Goal: Task Accomplishment & Management: Manage account settings

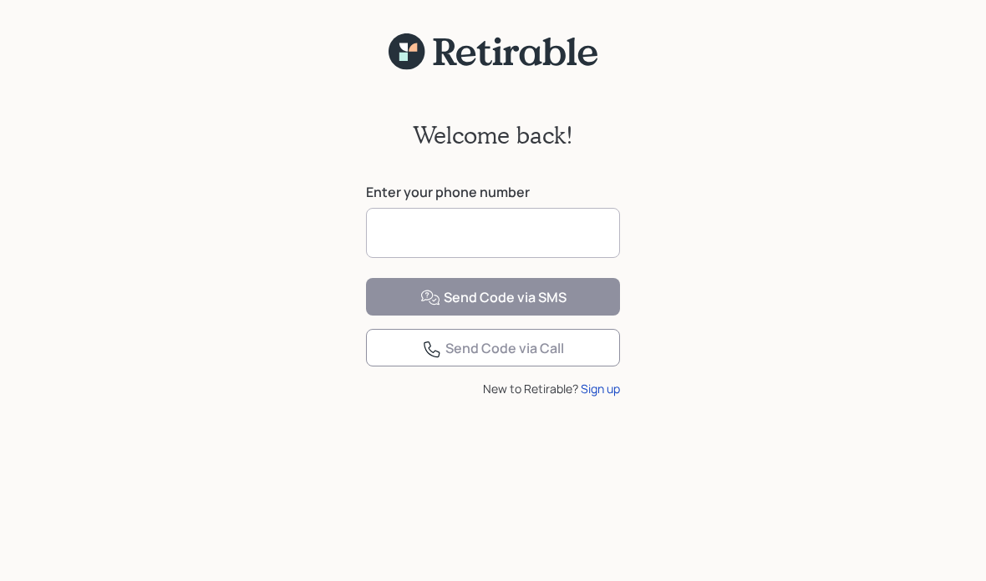
click at [494, 223] on input at bounding box center [493, 233] width 254 height 50
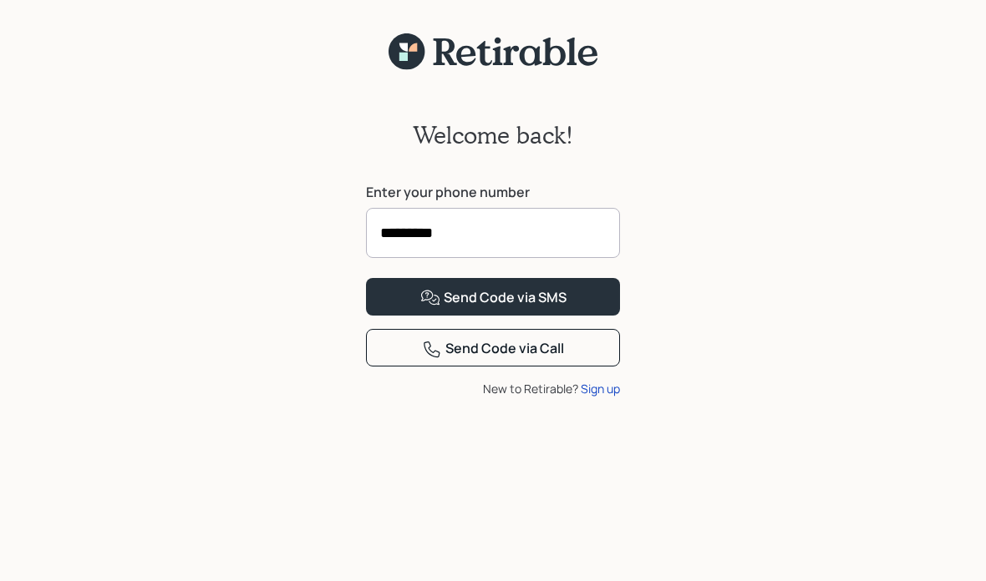
type input "**********"
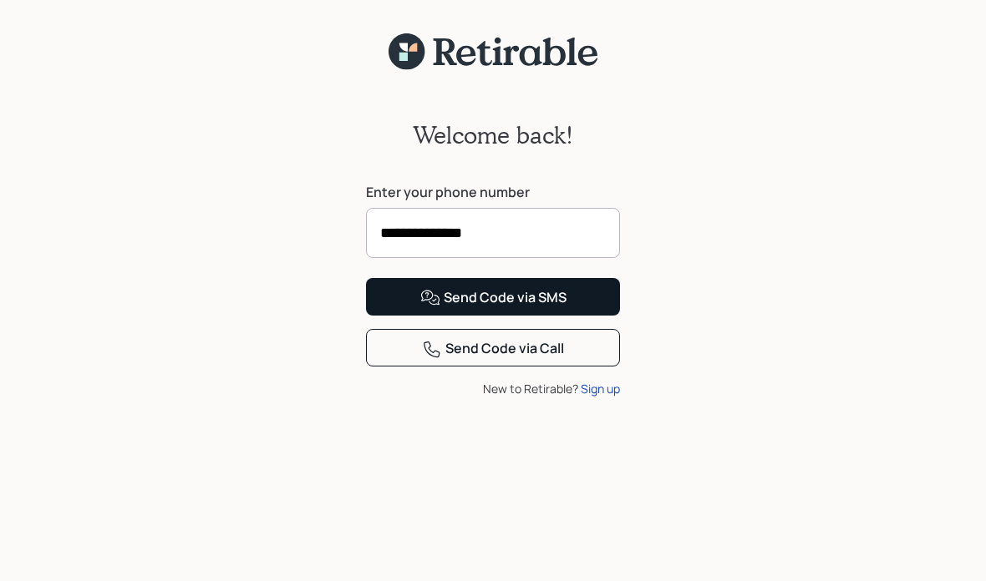
click at [558, 308] on div "Send Code via SMS" at bounding box center [493, 298] width 146 height 20
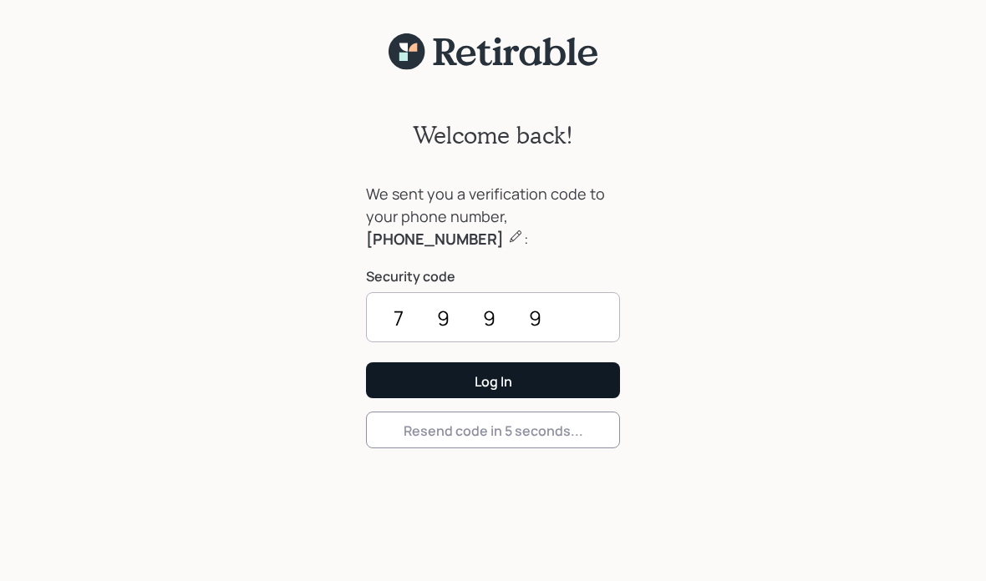
type input "7999"
click at [558, 390] on button "Log In" at bounding box center [493, 381] width 254 height 36
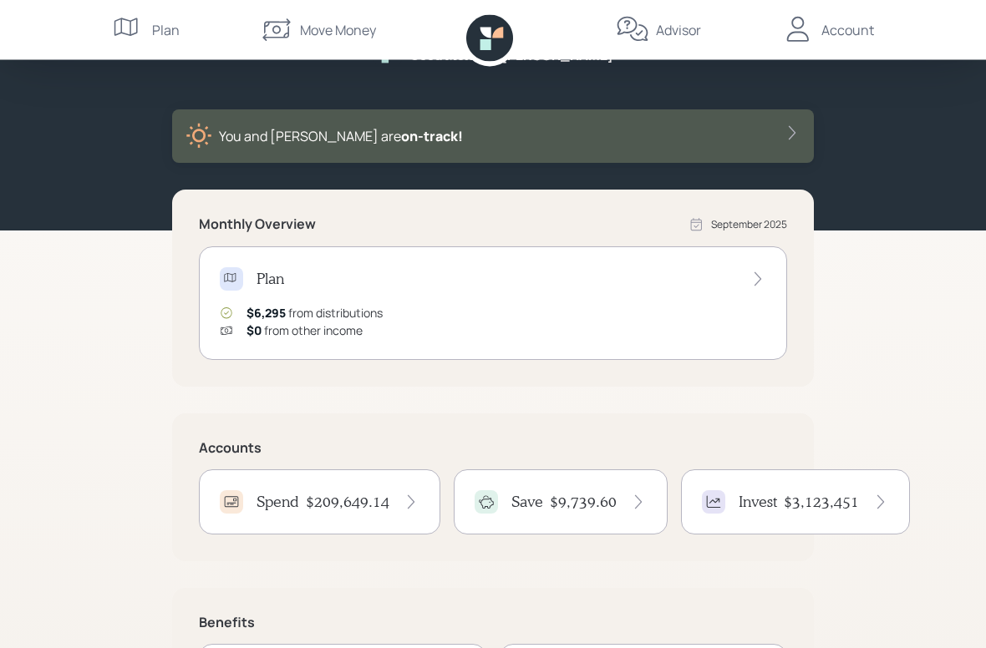
scroll to position [58, 0]
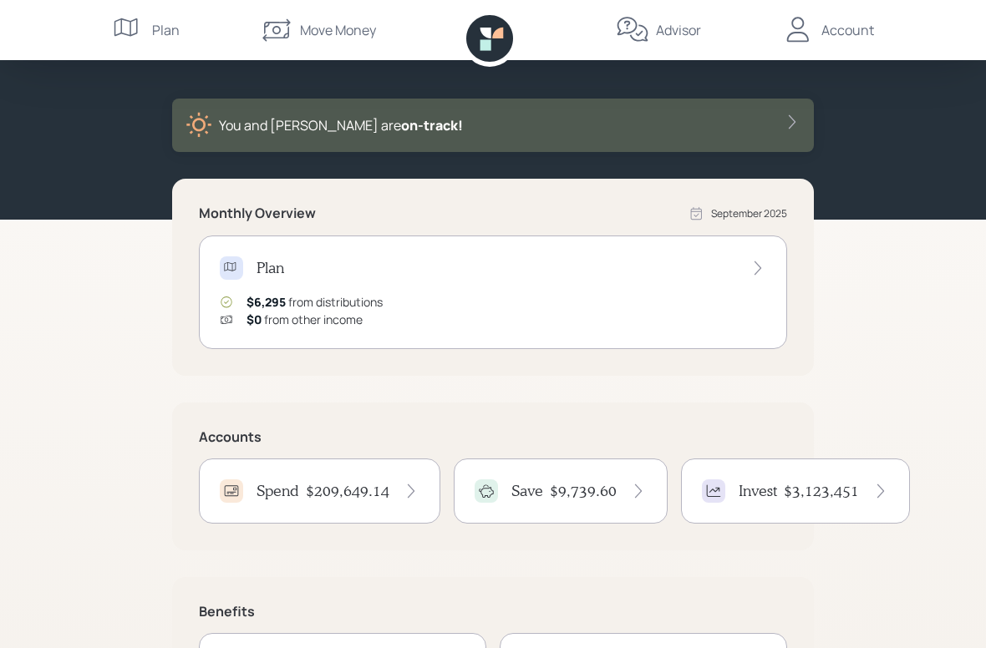
click at [302, 492] on div "Spend $209,649.14" at bounding box center [320, 490] width 200 height 23
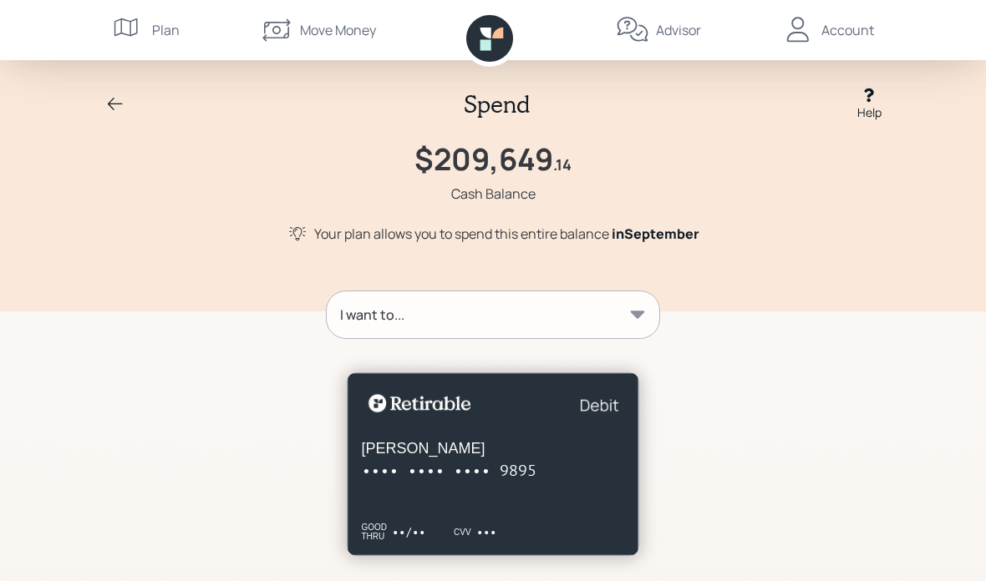
click at [628, 330] on div "I want to..." at bounding box center [493, 315] width 332 height 47
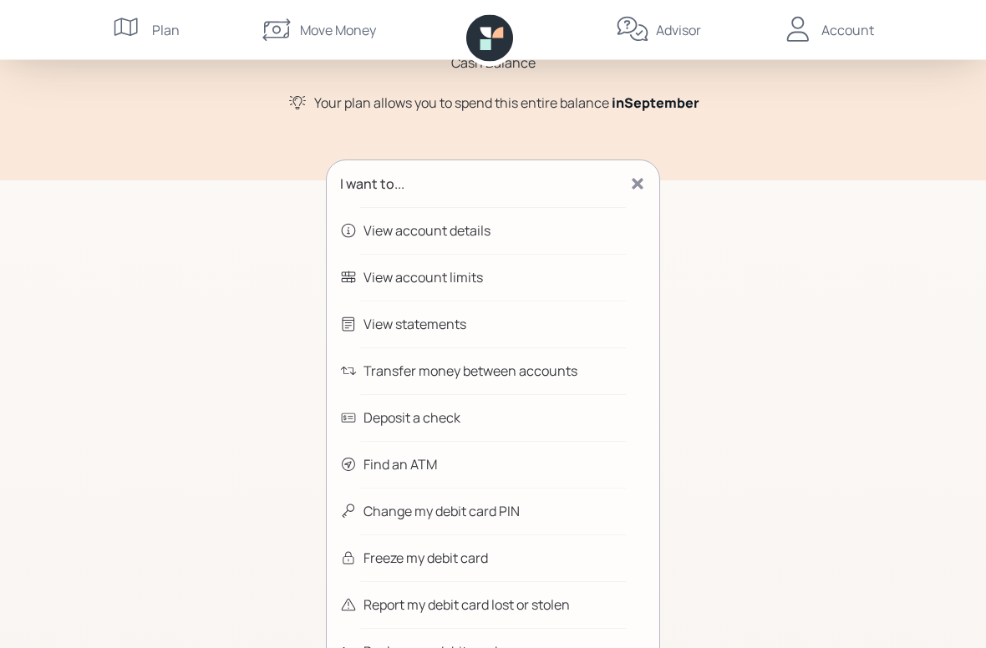
scroll to position [131, 0]
click at [525, 383] on div "Transfer money between accounts" at bounding box center [493, 370] width 332 height 47
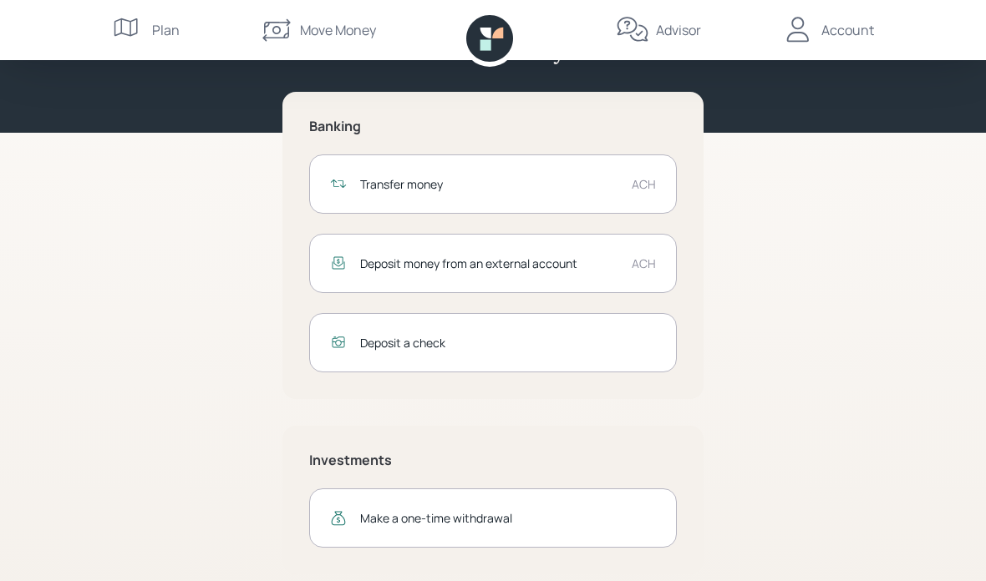
scroll to position [50, 0]
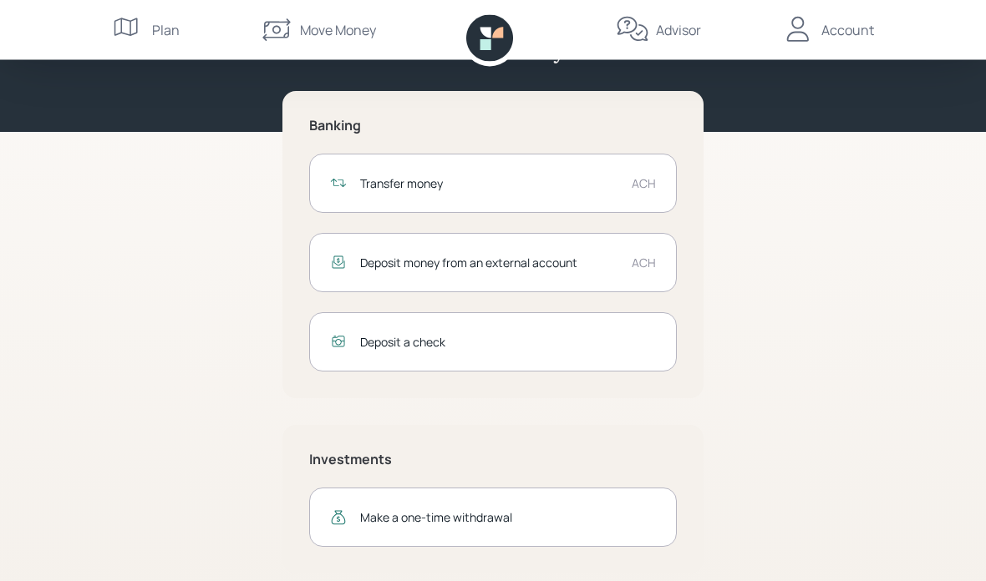
click at [406, 183] on div "Transfer money" at bounding box center [489, 184] width 258 height 18
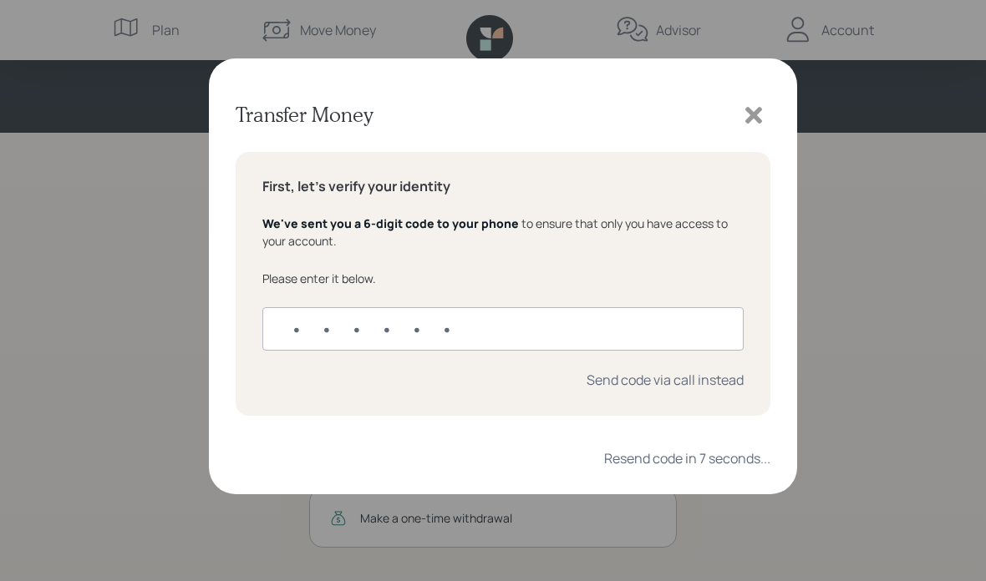
type input "323028"
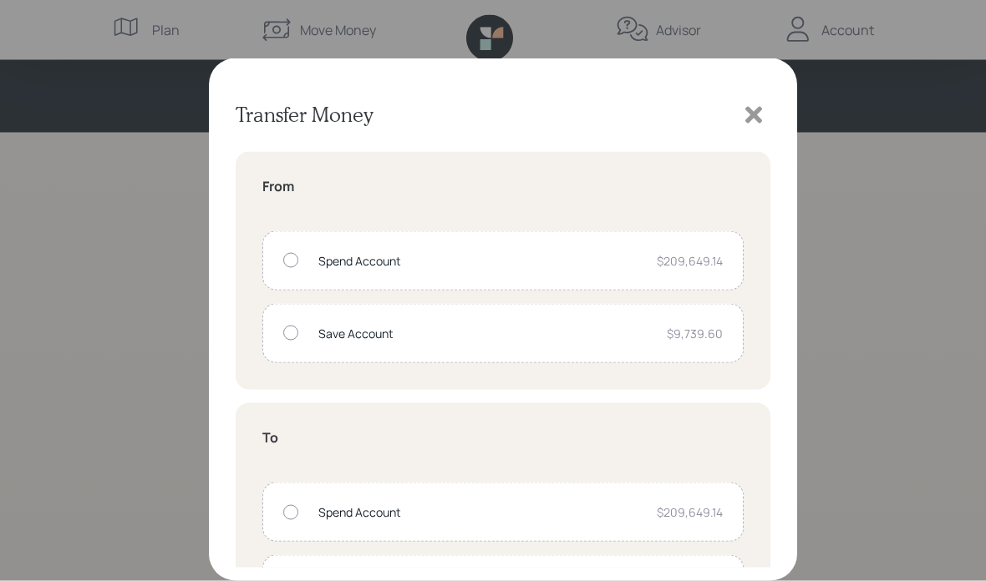
click at [298, 256] on div "Spend Account $209,649.14" at bounding box center [502, 260] width 481 height 59
radio input "true"
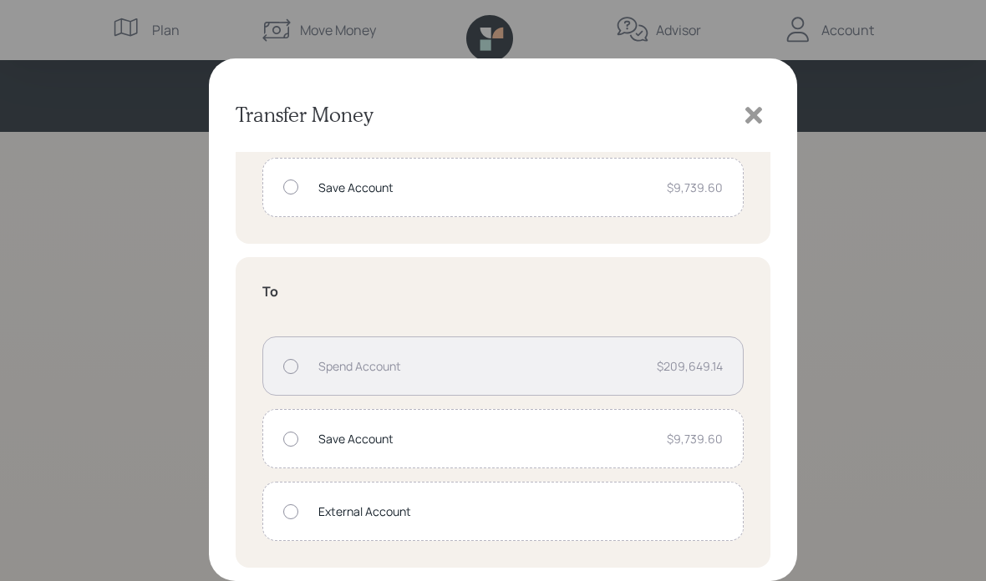
scroll to position [146, 0]
click at [295, 516] on div at bounding box center [290, 512] width 15 height 15
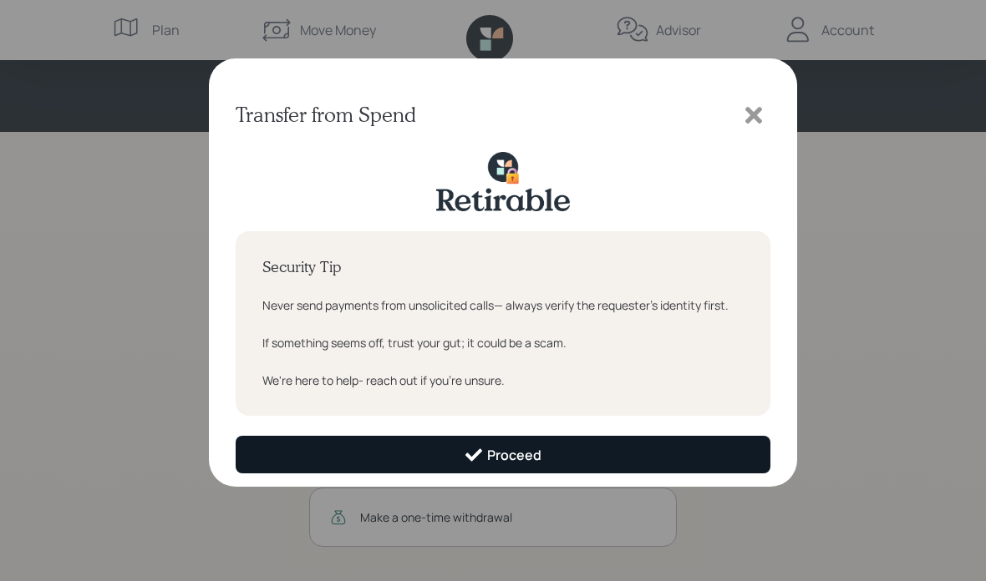
click at [622, 459] on button "Proceed" at bounding box center [503, 455] width 535 height 38
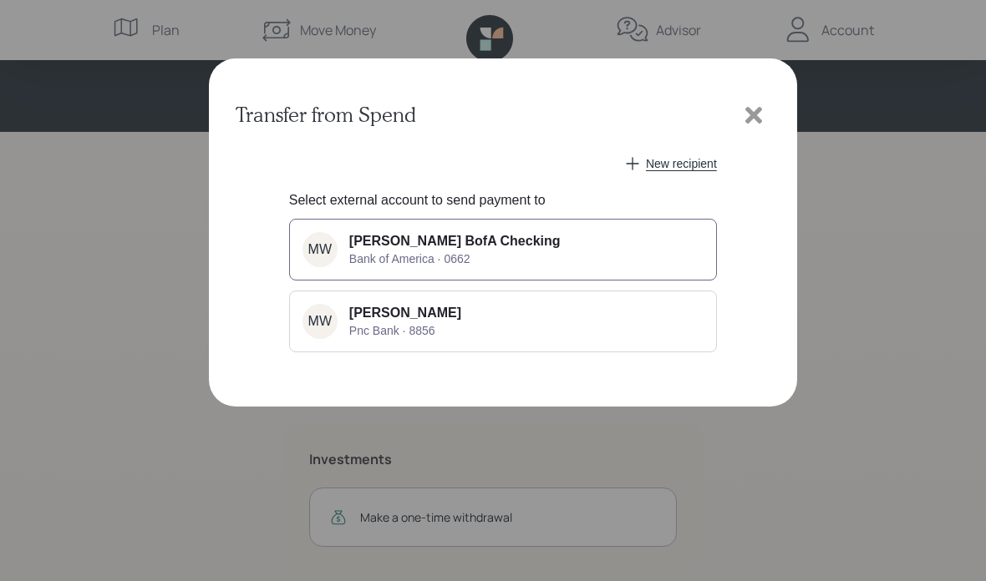
click at [408, 256] on span "Bank of America · 0662" at bounding box center [409, 258] width 121 height 13
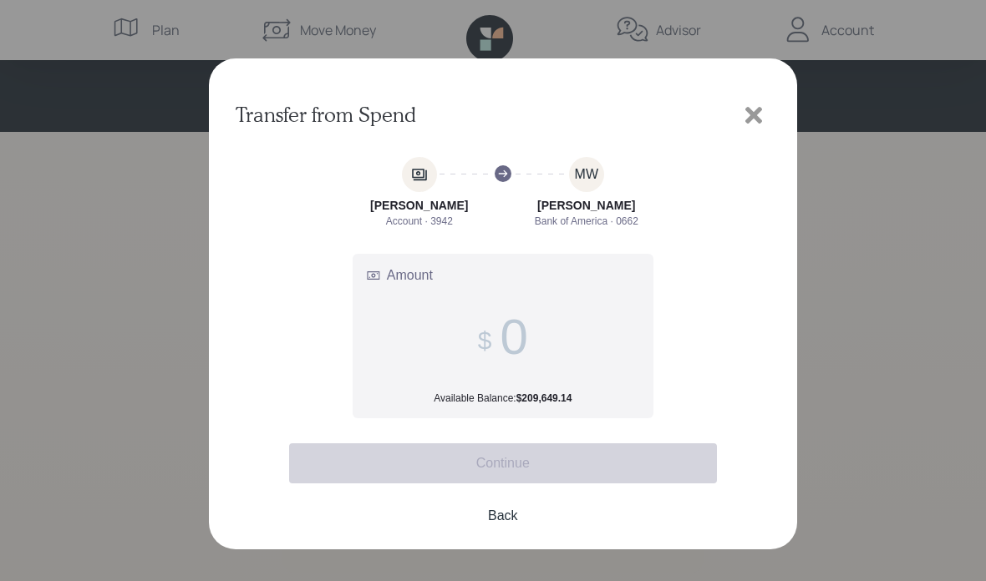
scroll to position [50, 0]
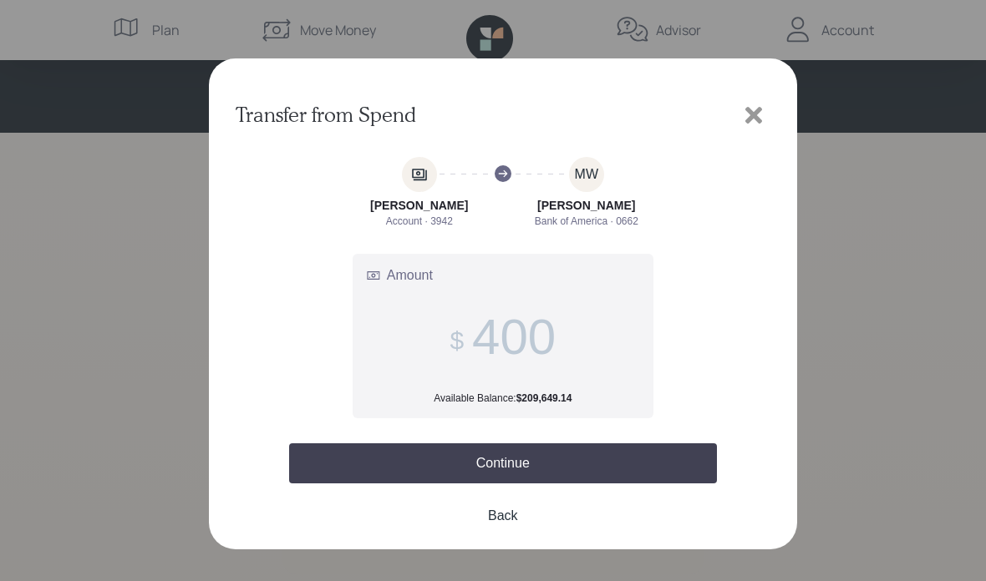
type input "4,000"
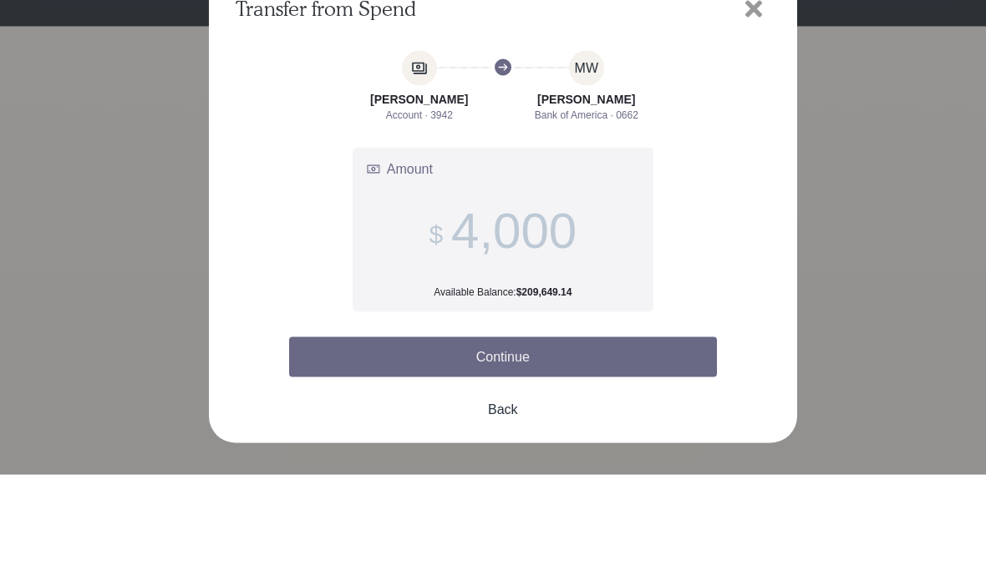
click at [576, 444] on button "Continue" at bounding box center [503, 464] width 428 height 40
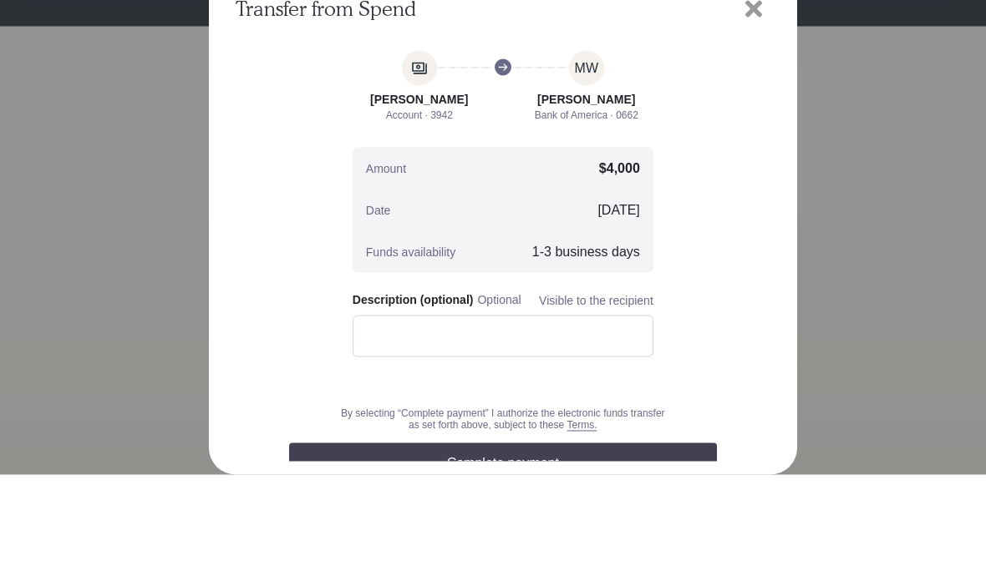
scroll to position [69, 0]
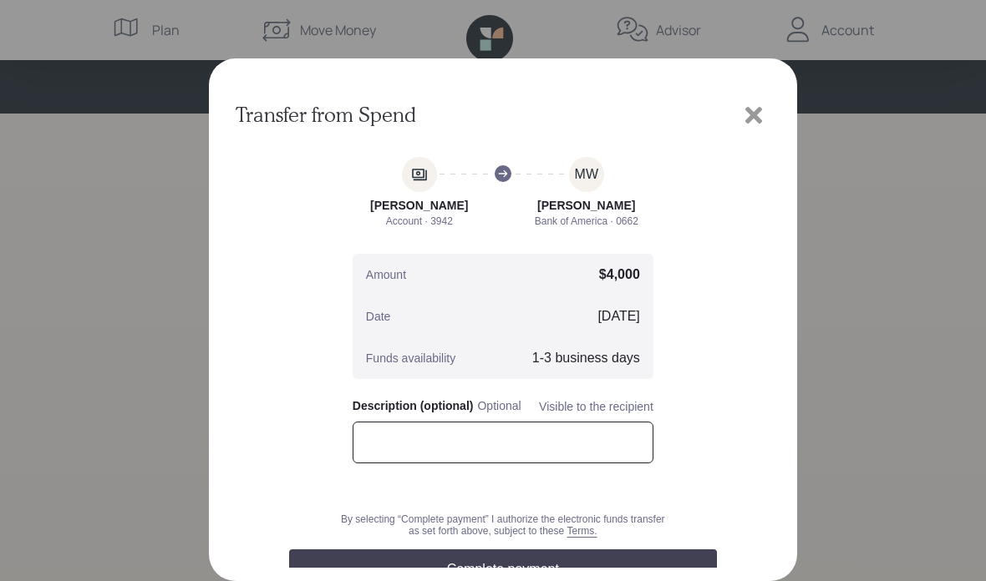
click at [511, 444] on input "text" at bounding box center [502, 443] width 301 height 42
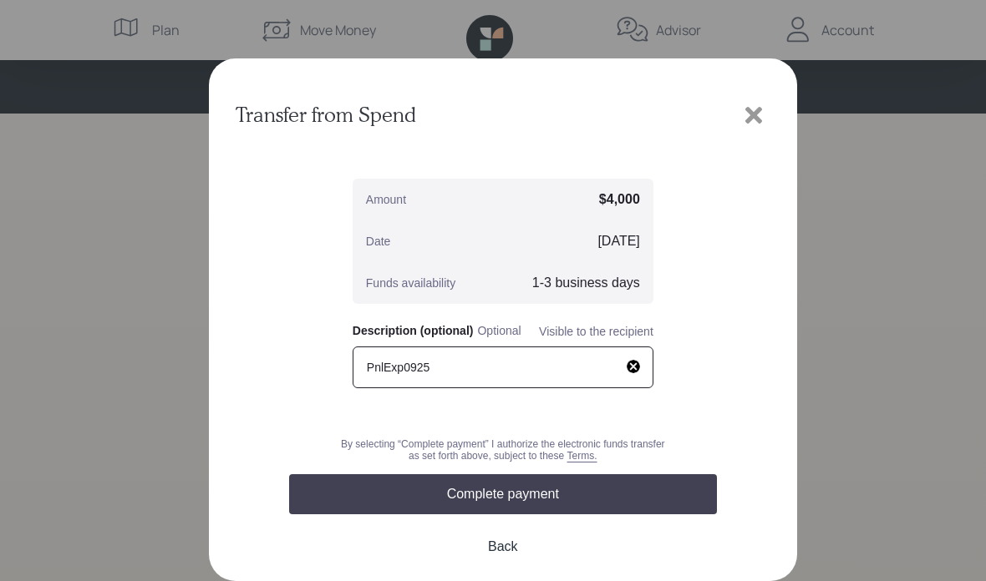
scroll to position [89, 0]
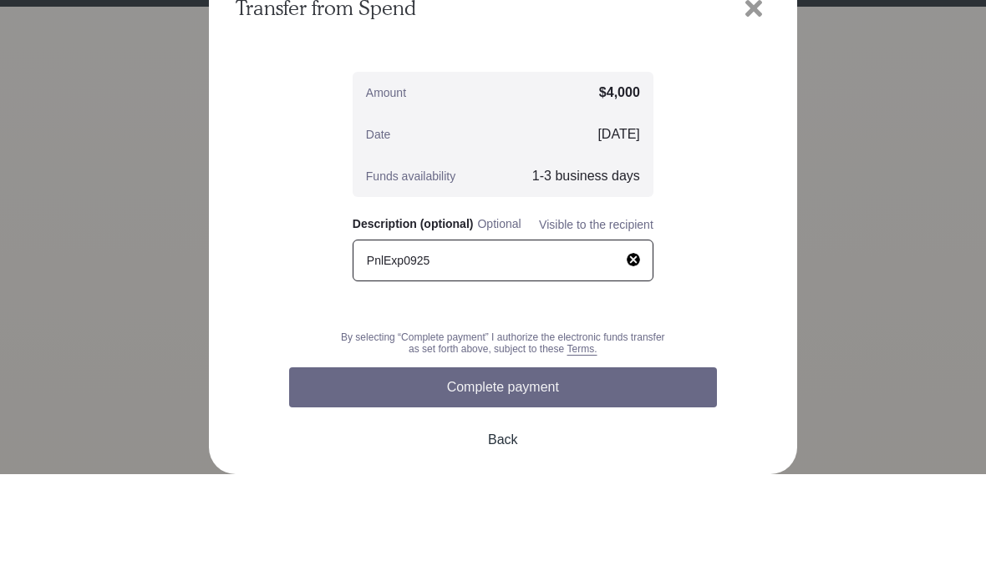
type input "PnlExp0925"
click at [585, 474] on button "Complete payment" at bounding box center [503, 494] width 428 height 40
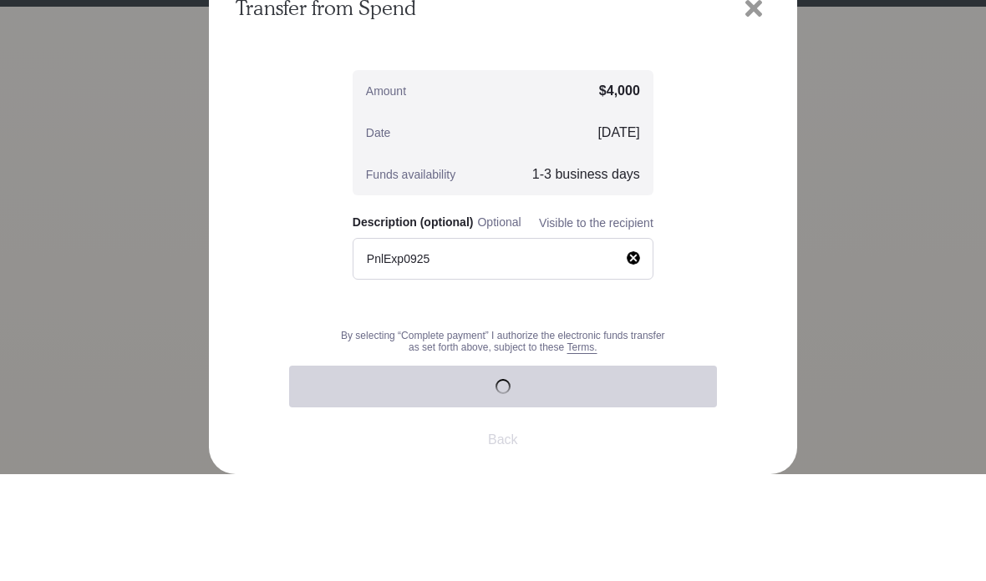
scroll to position [72, 0]
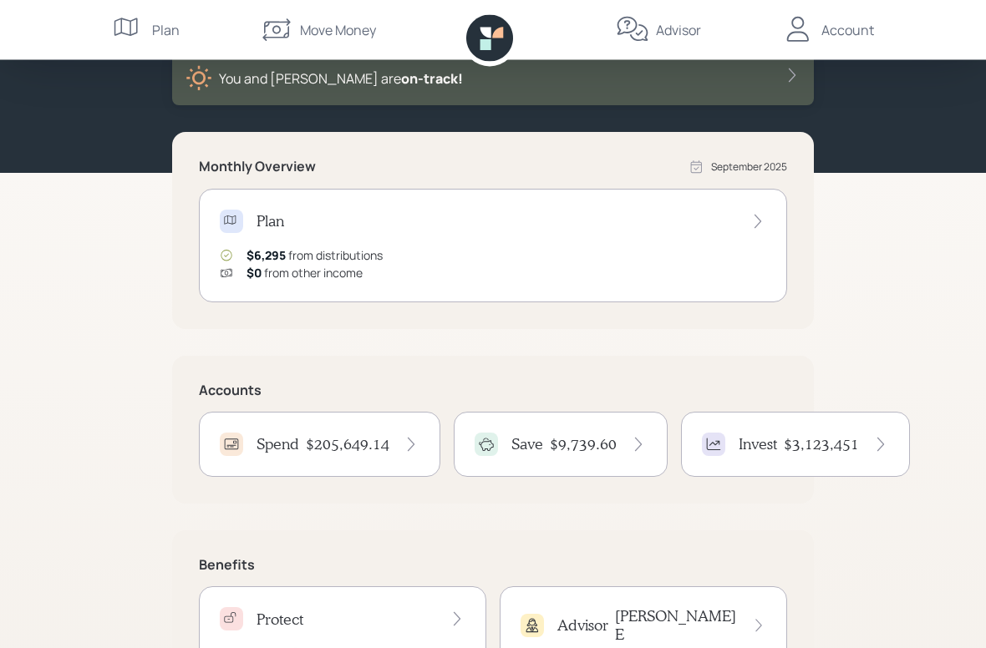
scroll to position [104, 0]
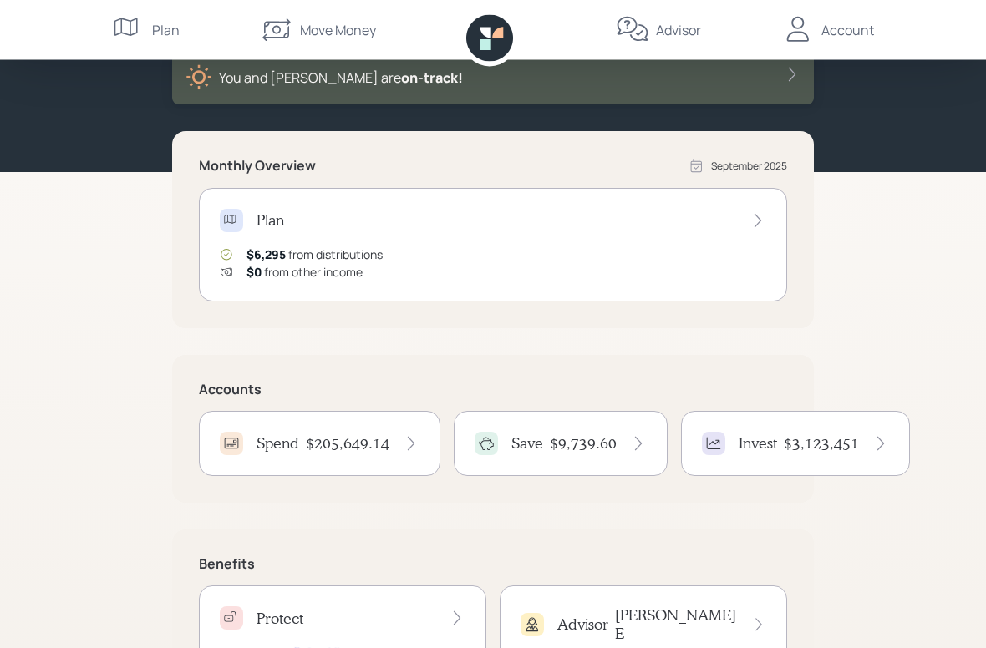
click at [283, 453] on h4 "Spend" at bounding box center [277, 444] width 43 height 18
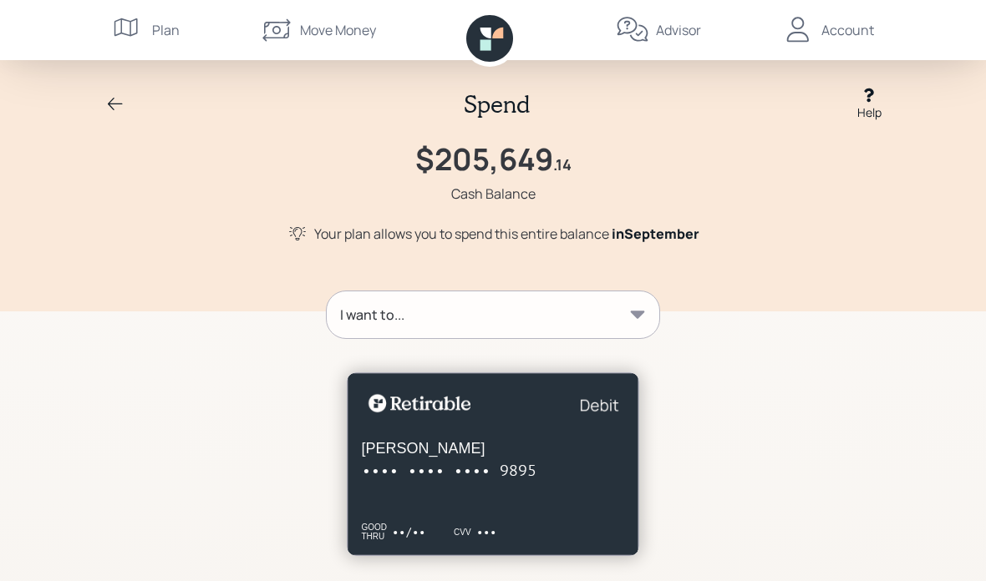
click at [642, 313] on icon at bounding box center [638, 315] width 14 height 8
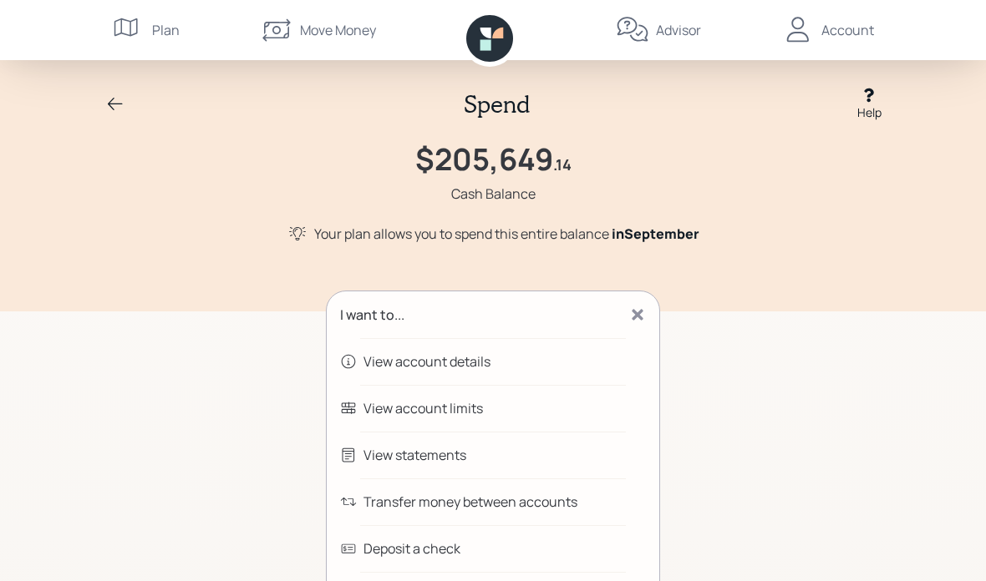
click at [489, 499] on div "Transfer money between accounts" at bounding box center [470, 502] width 214 height 20
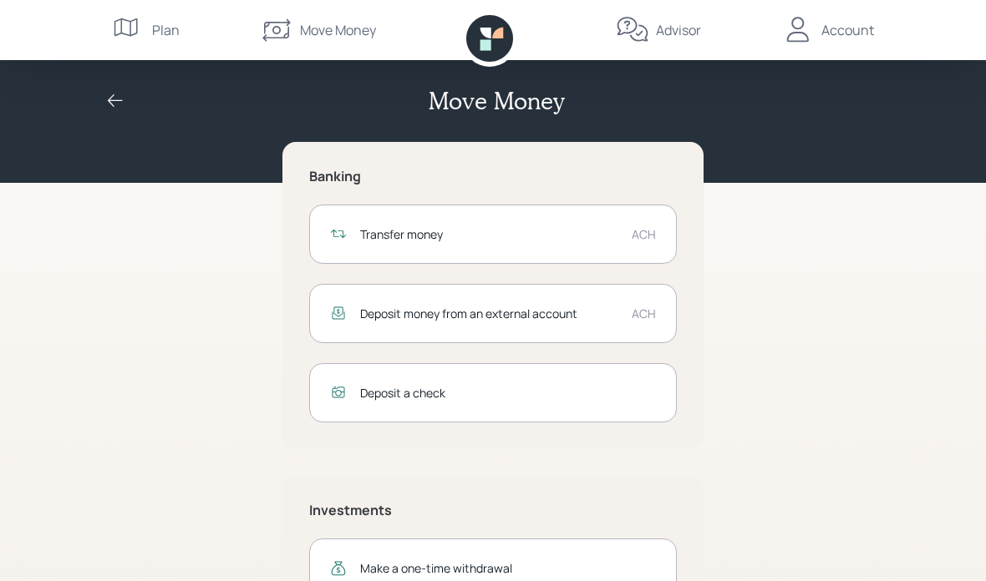
click at [554, 235] on div "Transfer money" at bounding box center [489, 235] width 258 height 18
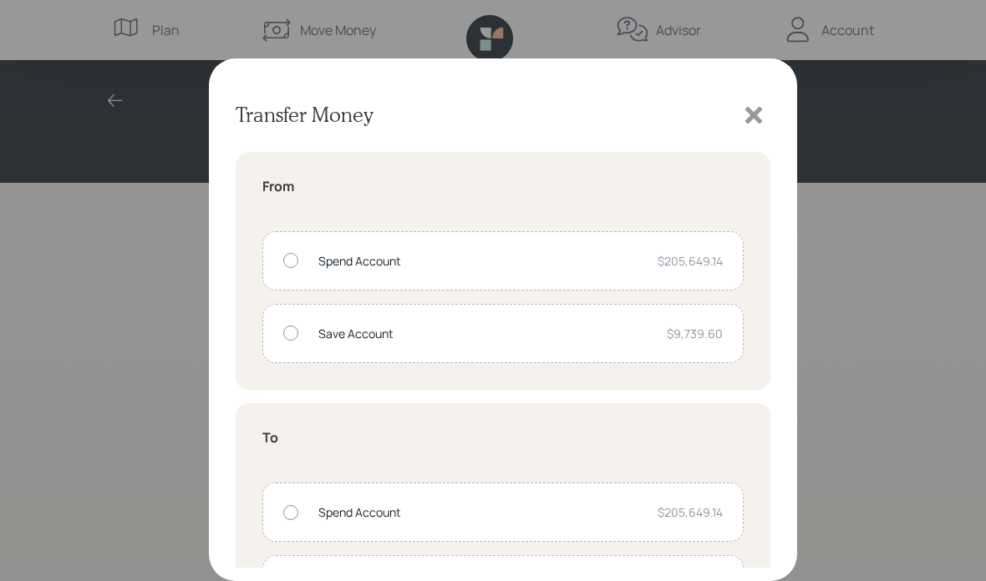
click at [293, 261] on div at bounding box center [290, 260] width 15 height 15
radio input "true"
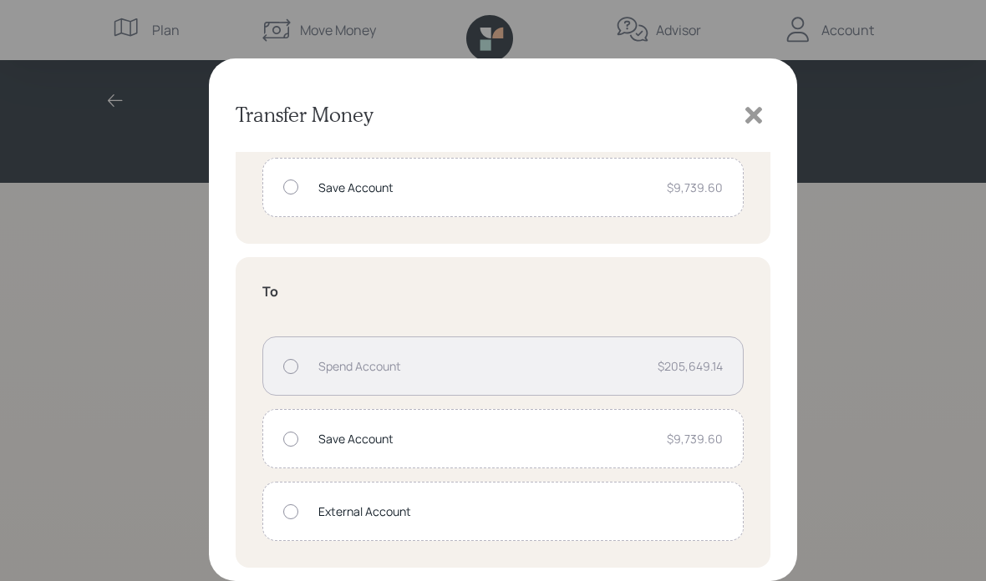
scroll to position [146, 0]
click at [294, 509] on div at bounding box center [290, 512] width 15 height 15
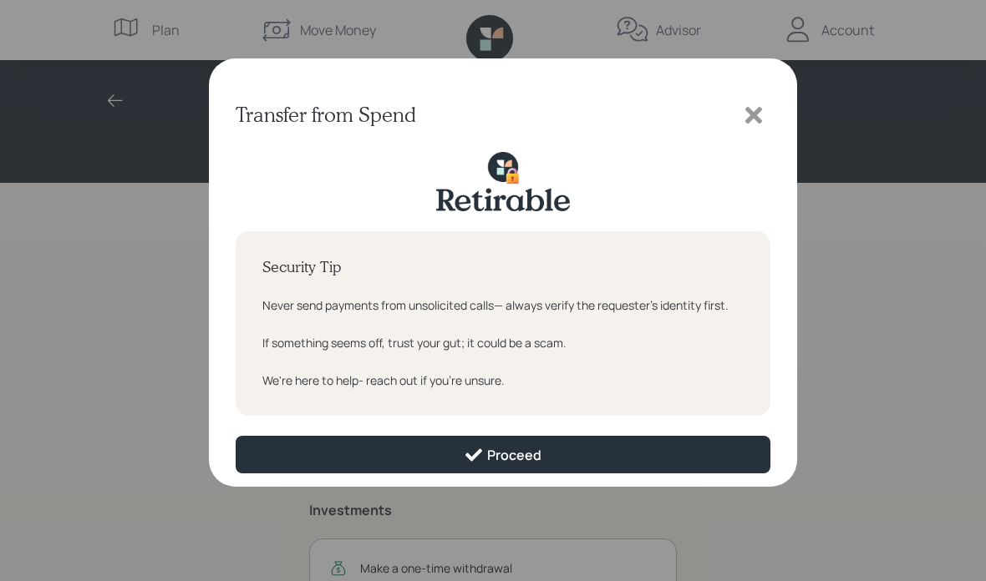
scroll to position [0, 0]
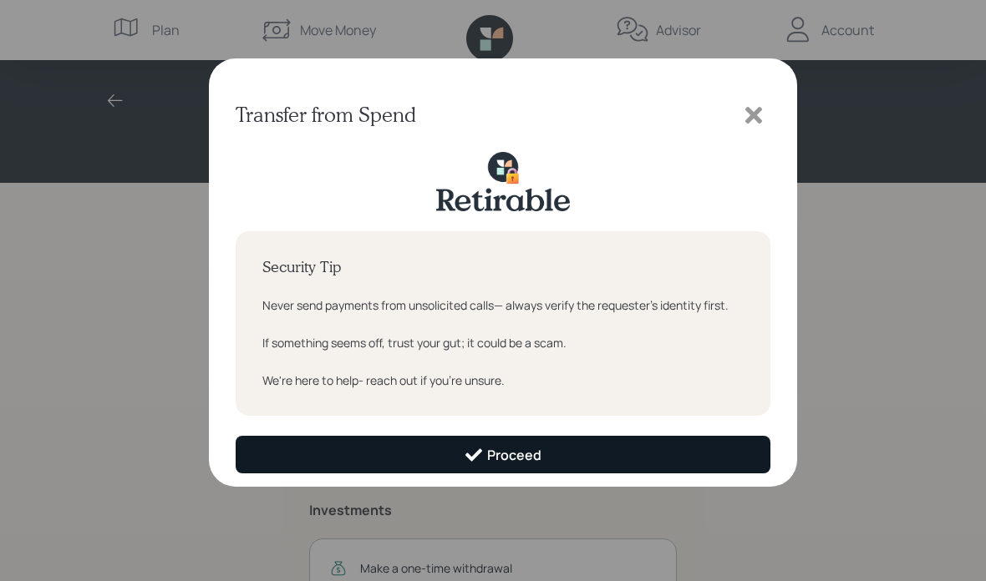
click at [583, 454] on button "Proceed" at bounding box center [503, 455] width 535 height 38
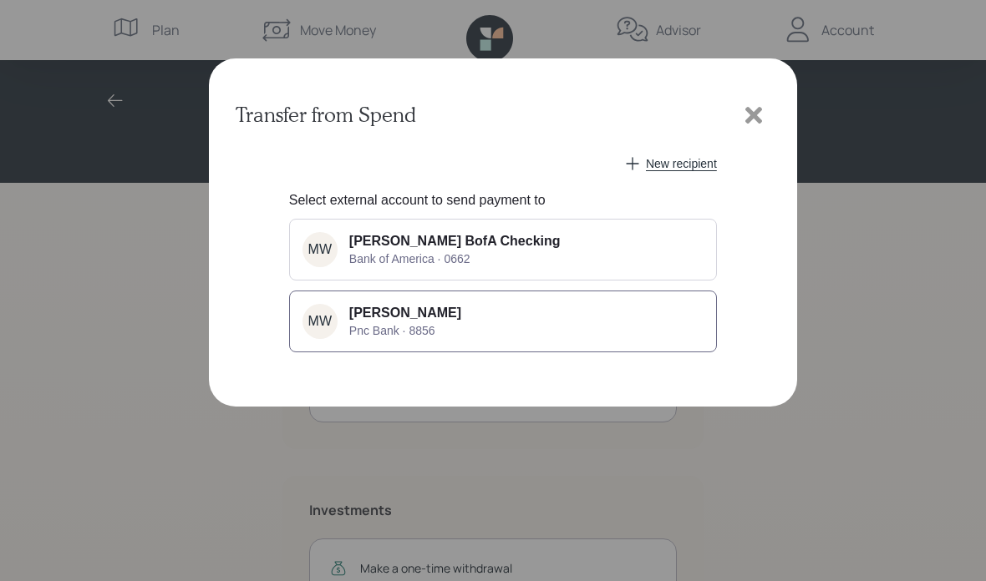
click at [405, 322] on div "Michelle Weiler Pnc Bank · 8856" at bounding box center [405, 322] width 112 height 32
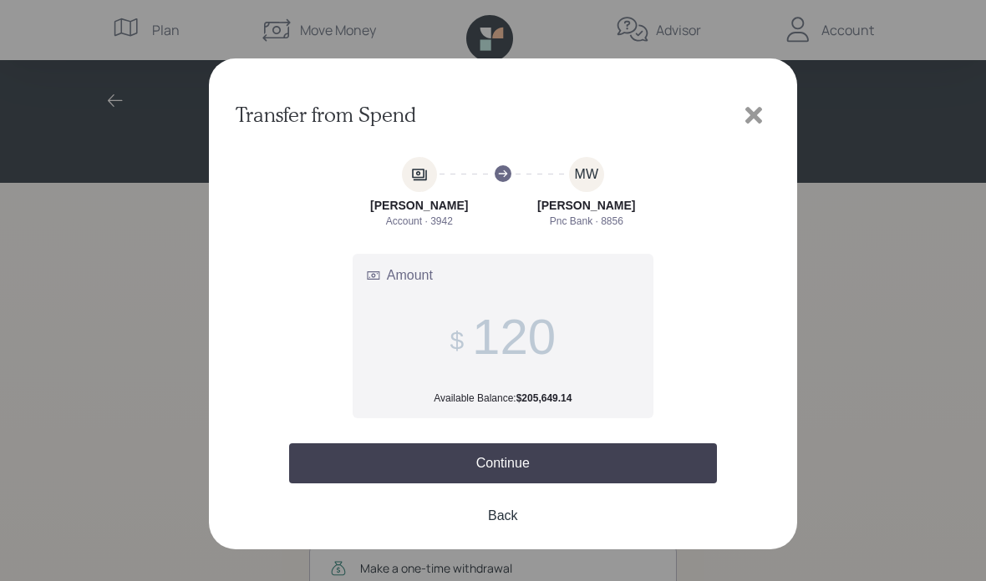
type input "1,200"
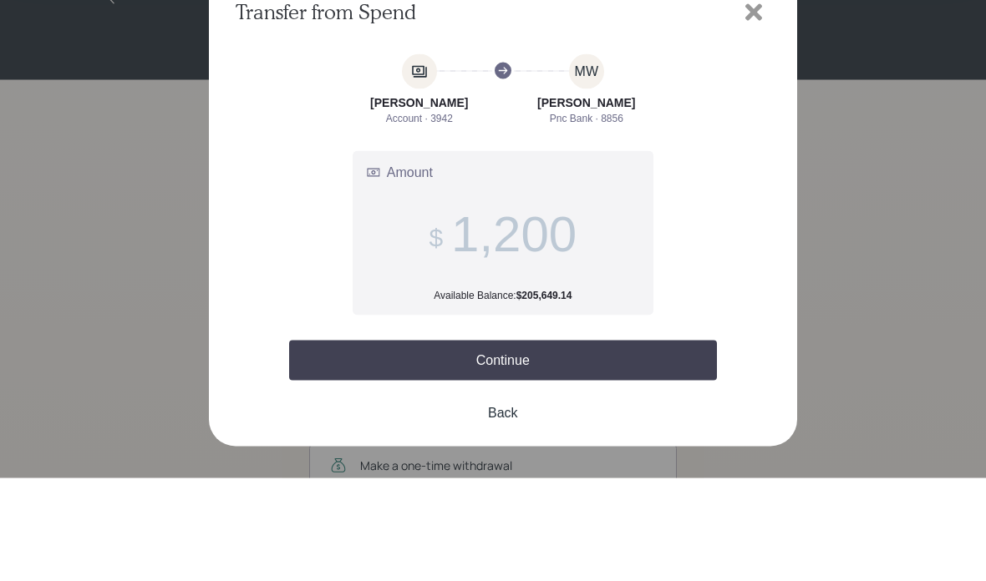
scroll to position [1, 0]
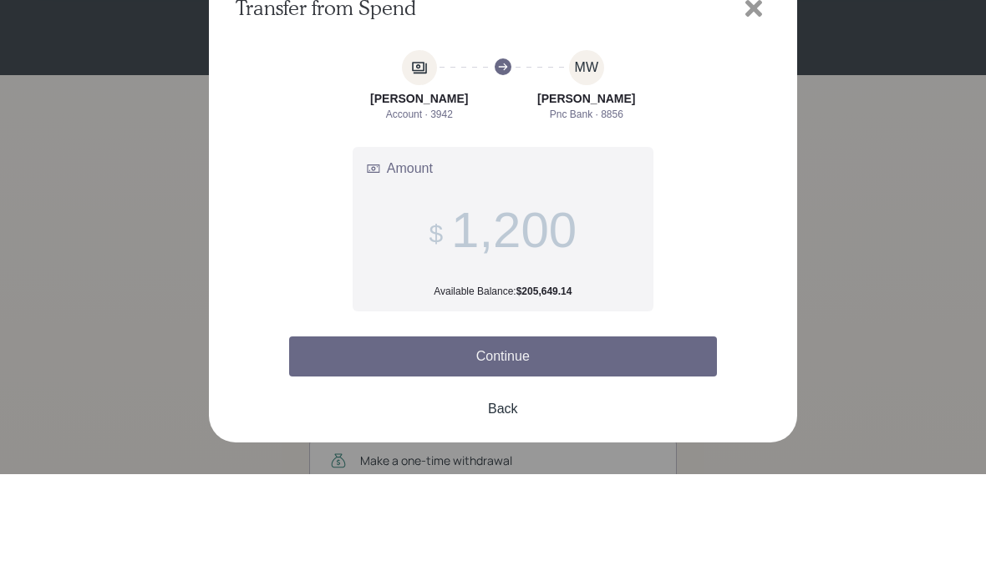
click at [608, 444] on button "Continue" at bounding box center [503, 464] width 428 height 40
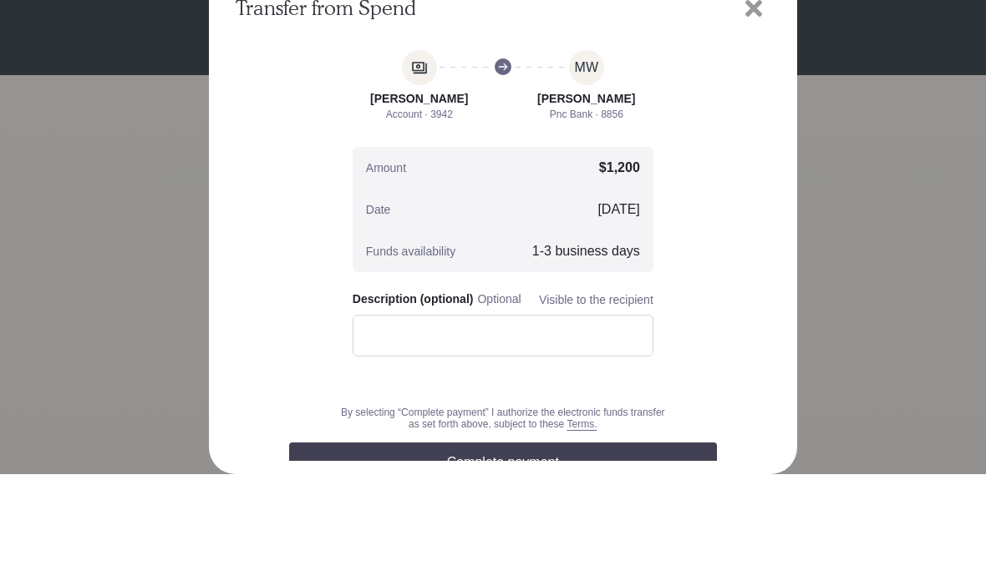
scroll to position [69, 0]
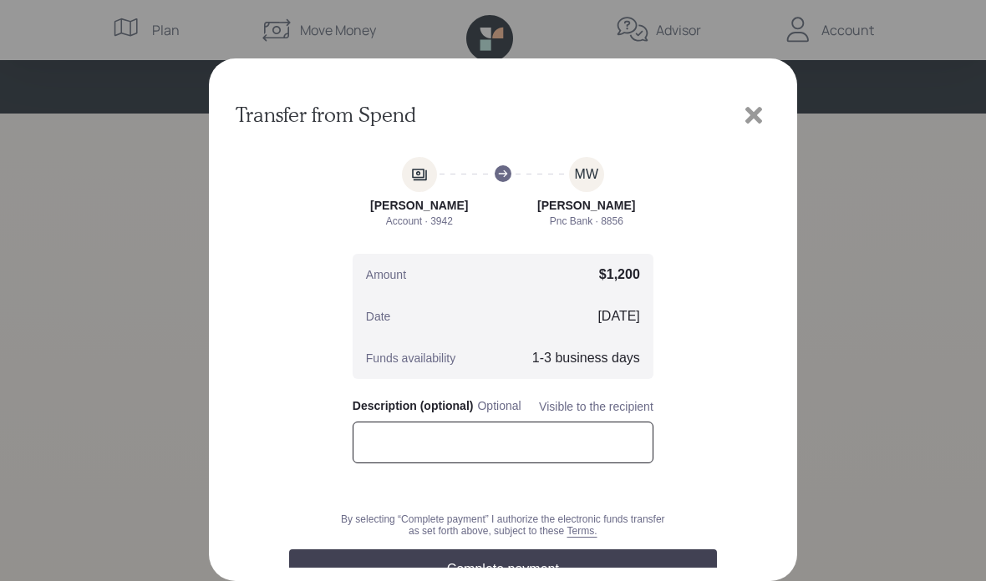
click at [433, 448] on input "text" at bounding box center [502, 443] width 301 height 42
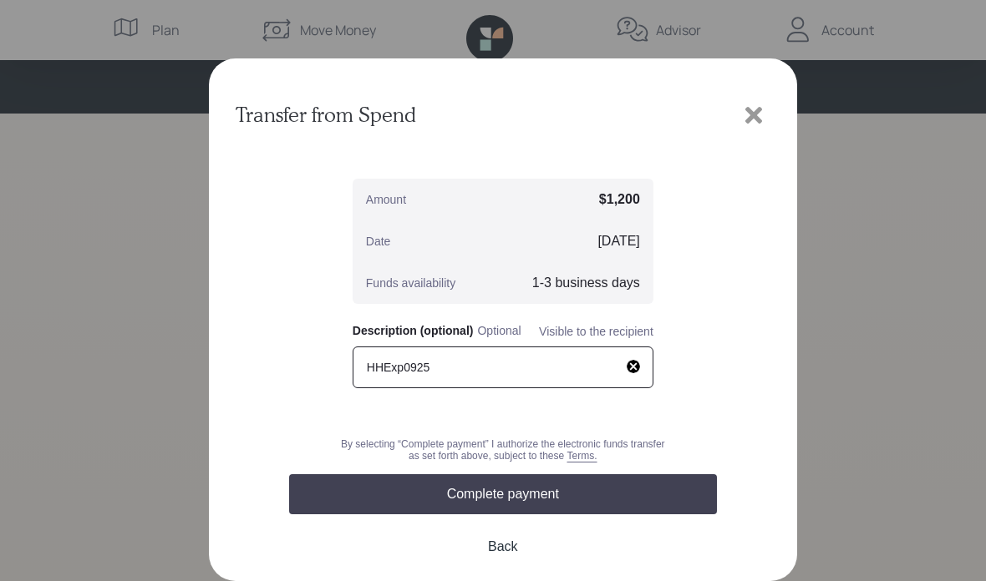
scroll to position [89, 0]
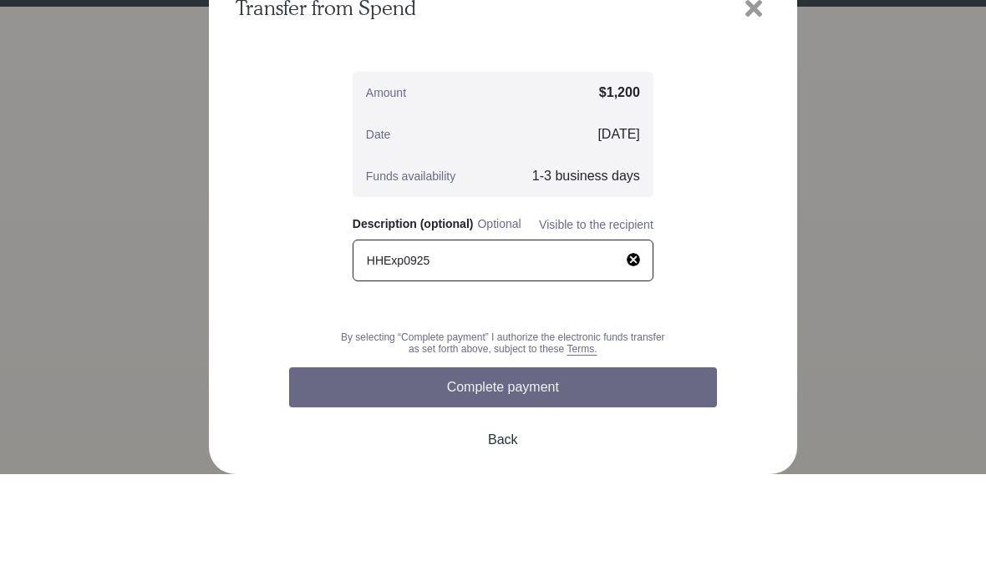
type input "HHExp0925"
click at [596, 474] on button "Complete payment" at bounding box center [503, 494] width 428 height 40
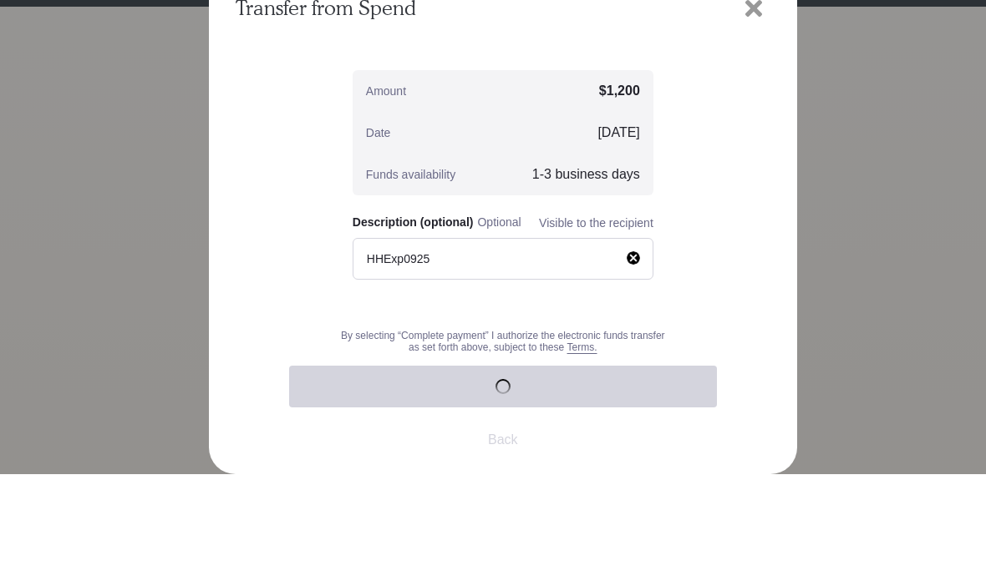
scroll to position [72, 0]
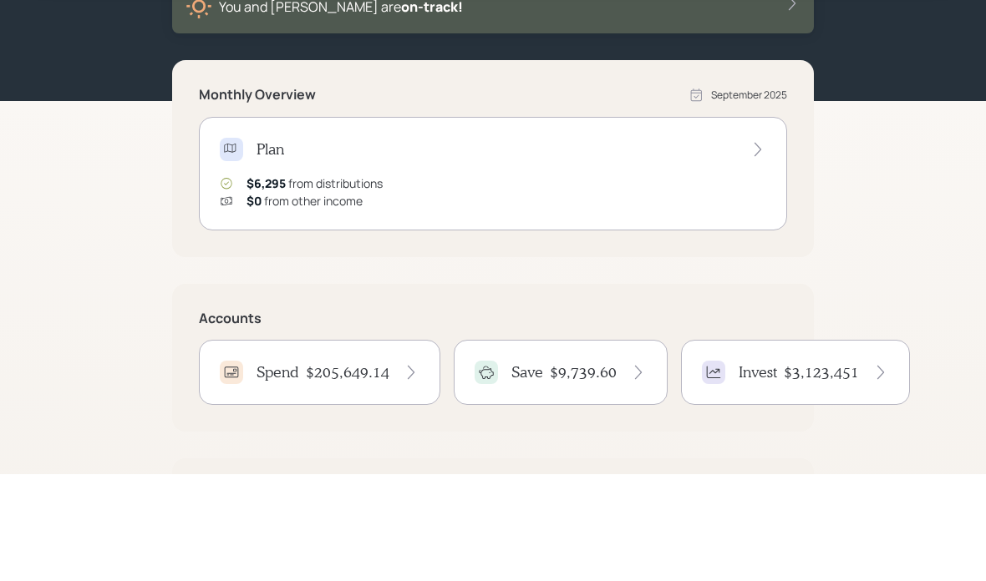
scroll to position [21, 0]
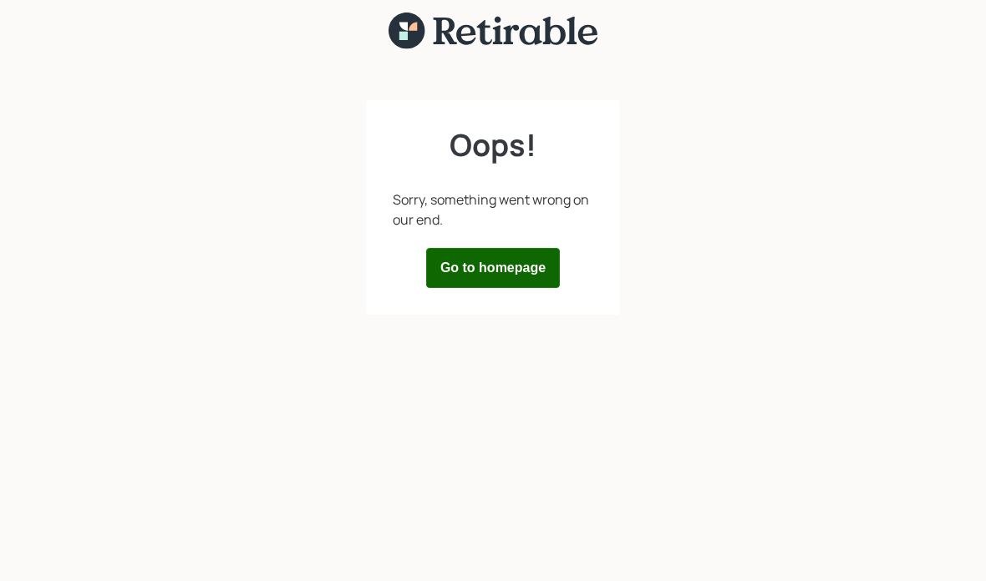
click at [511, 267] on button "Go to homepage" at bounding box center [493, 268] width 134 height 40
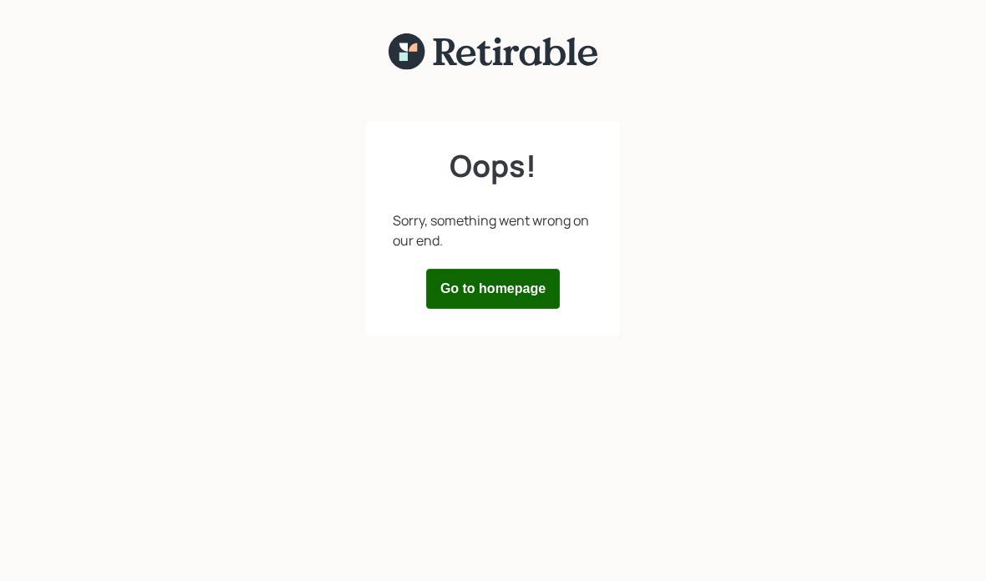
click at [494, 287] on button "Go to homepage" at bounding box center [493, 289] width 134 height 40
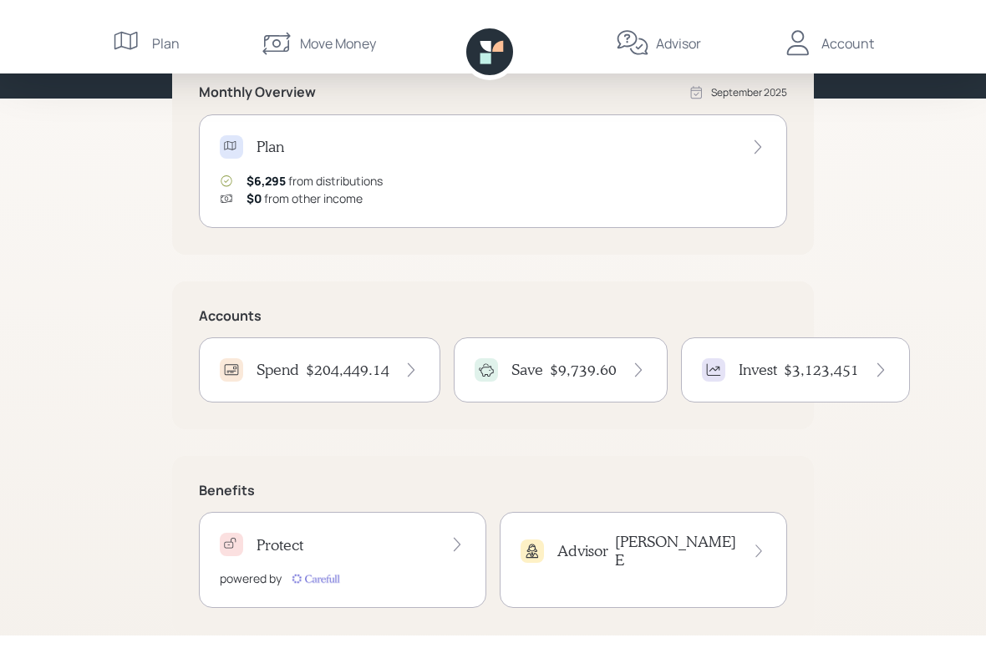
scroll to position [169, 0]
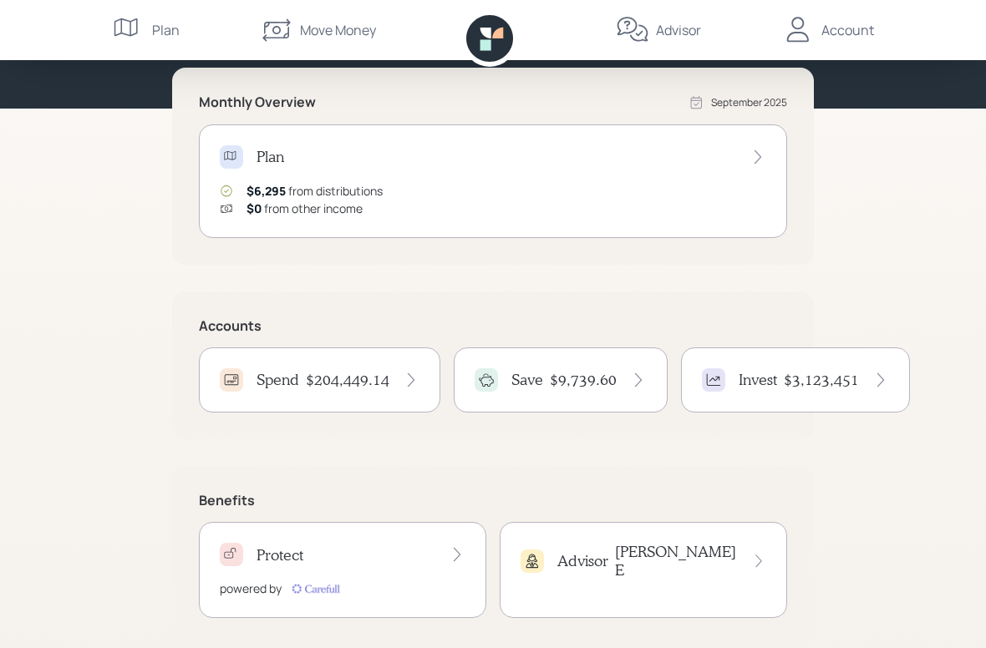
click at [341, 383] on h4 "$204,449.14" at bounding box center [348, 380] width 84 height 18
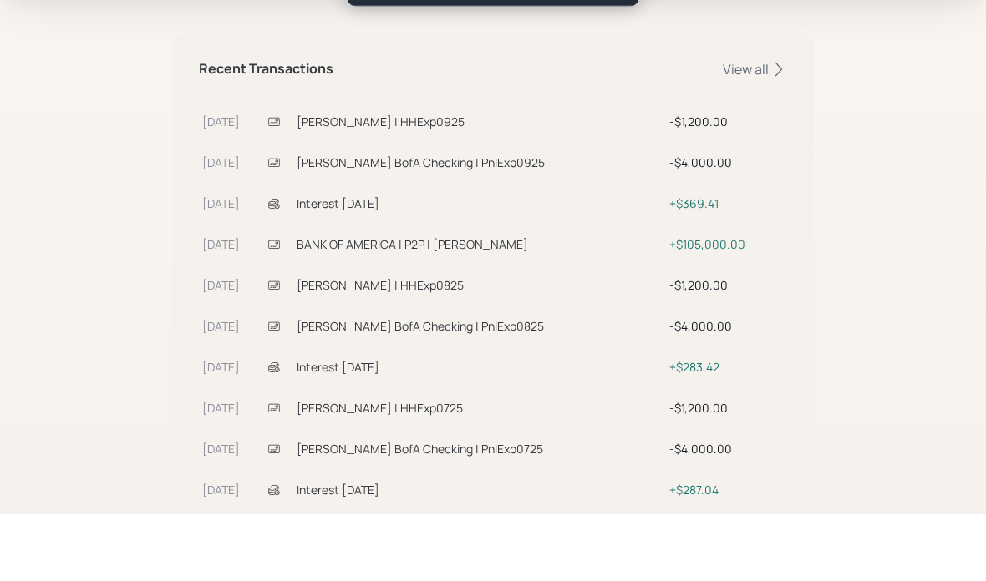
scroll to position [550, 0]
